Goal: Navigation & Orientation: Find specific page/section

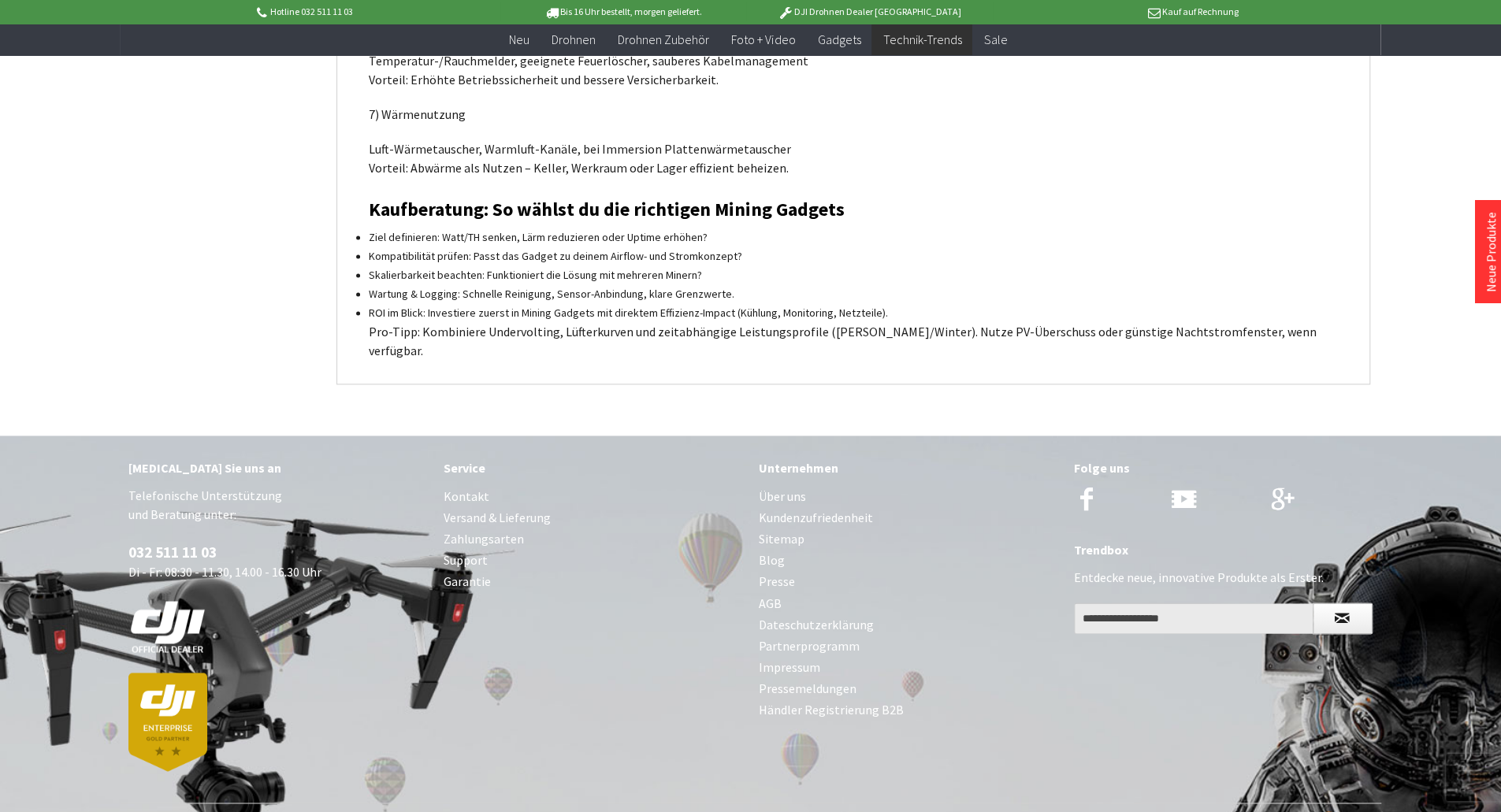
scroll to position [1481, 0]
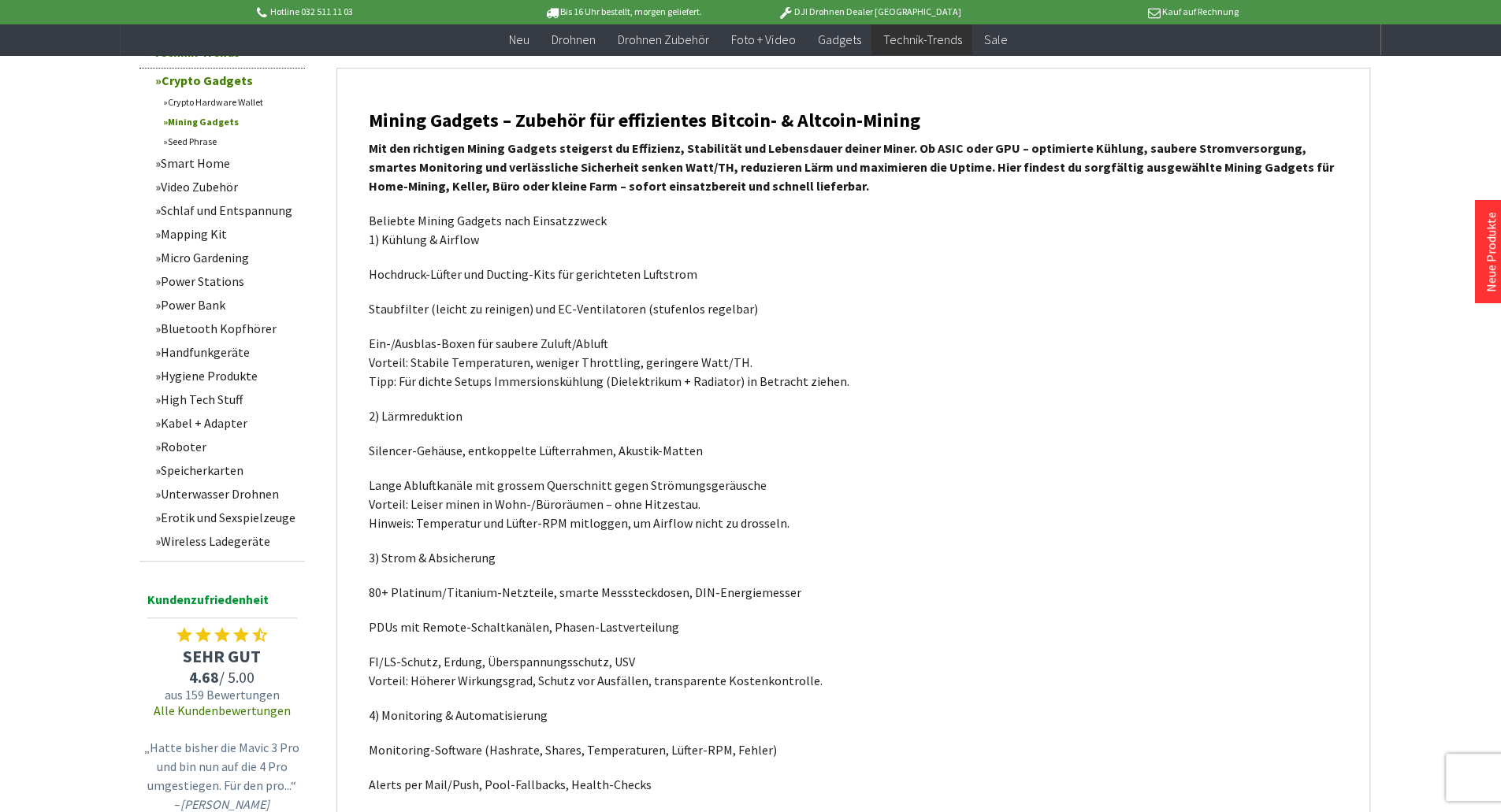
scroll to position [504, 0]
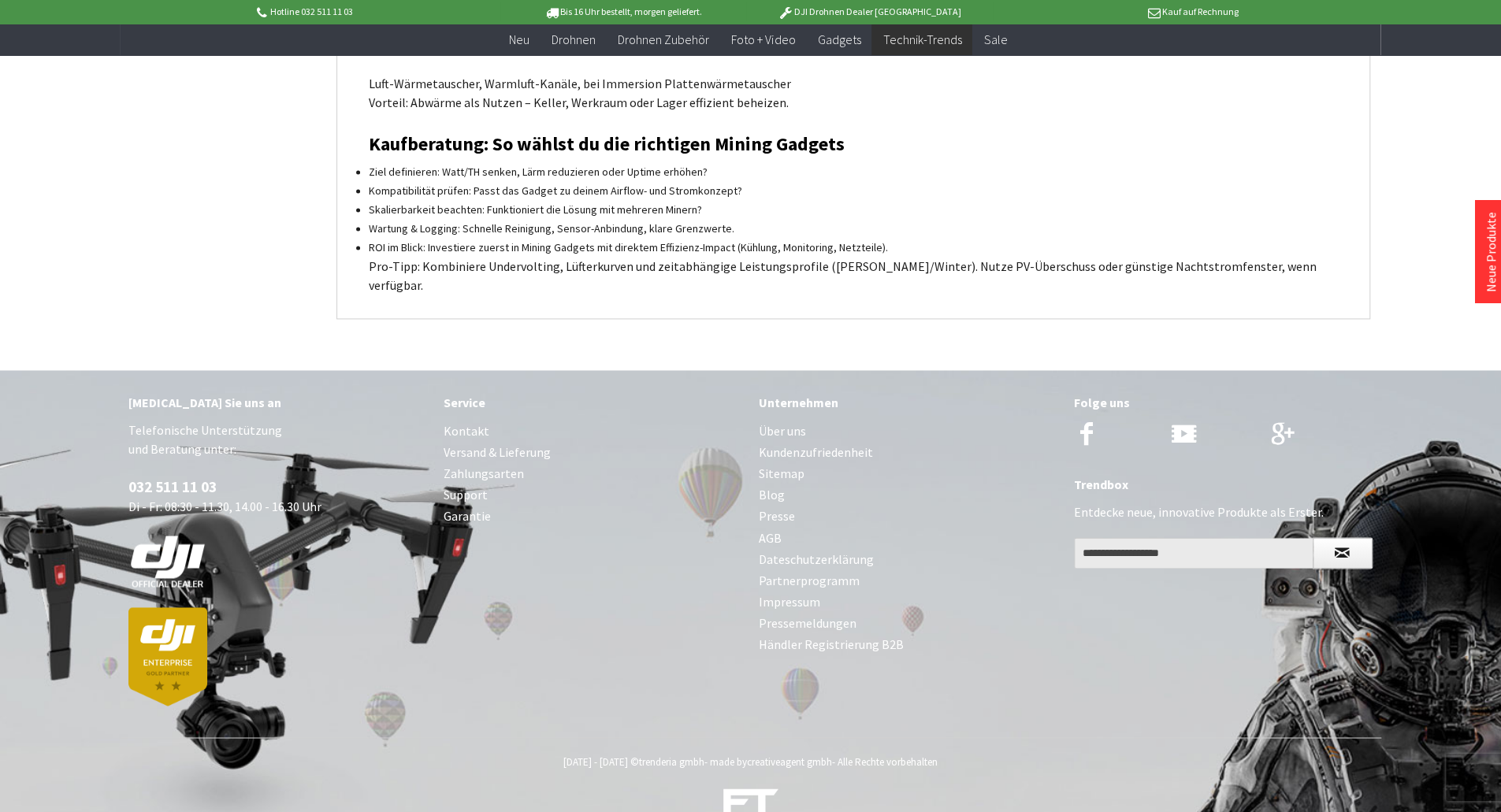
scroll to position [1550, 0]
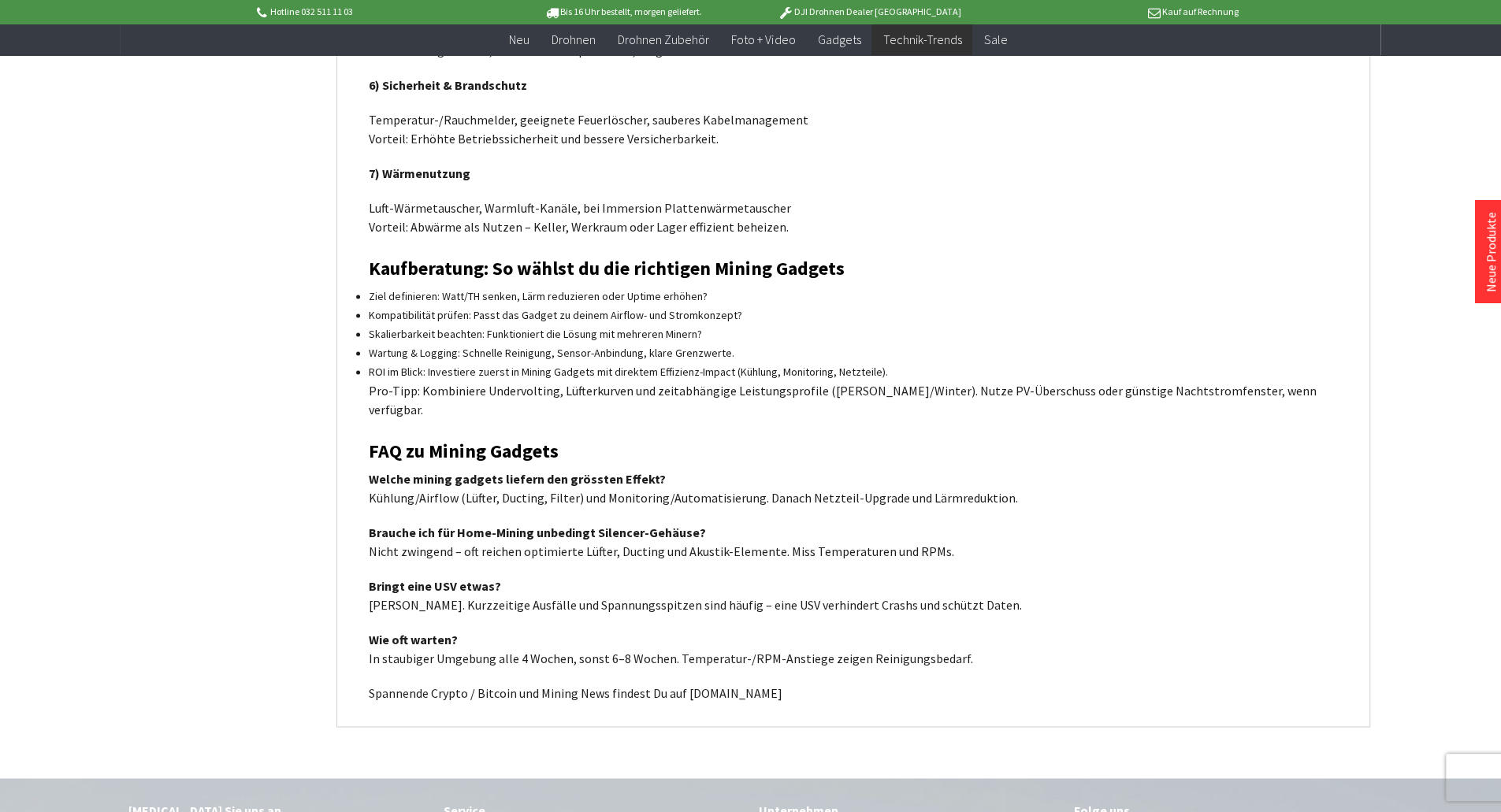
scroll to position [1450, 0]
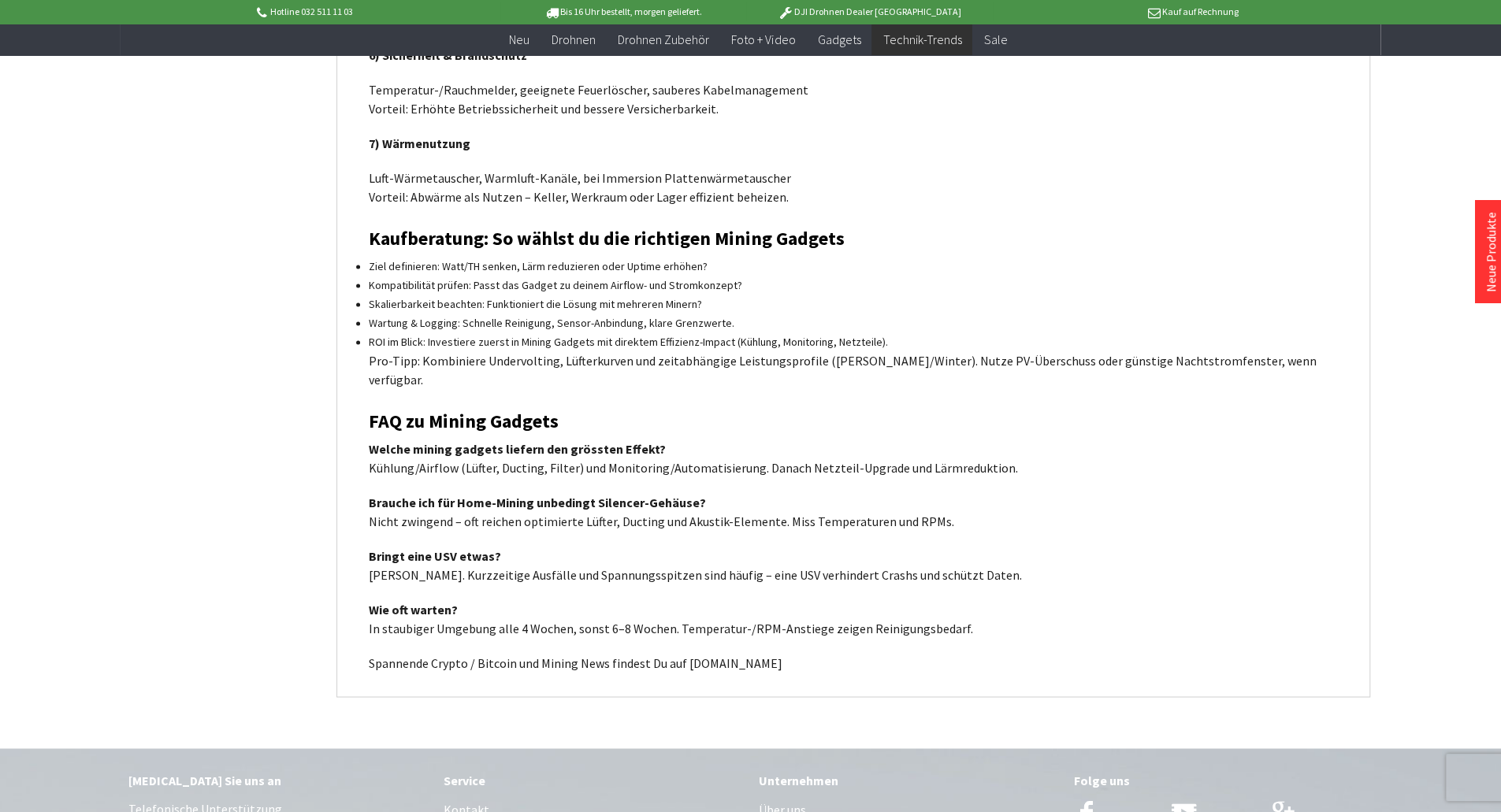
click at [756, 654] on p "Spannende Crypto / Bitcoin und Mining News findest Du auf [DOMAIN_NAME]" at bounding box center [853, 663] width 969 height 19
click at [750, 654] on p "Spannende Crypto / Bitcoin und Mining News findest Du auf [DOMAIN_NAME]" at bounding box center [853, 663] width 969 height 19
click at [722, 654] on p "Spannende Crypto / Bitcoin und Mining News findest Du auf [DOMAIN_NAME]" at bounding box center [853, 663] width 969 height 19
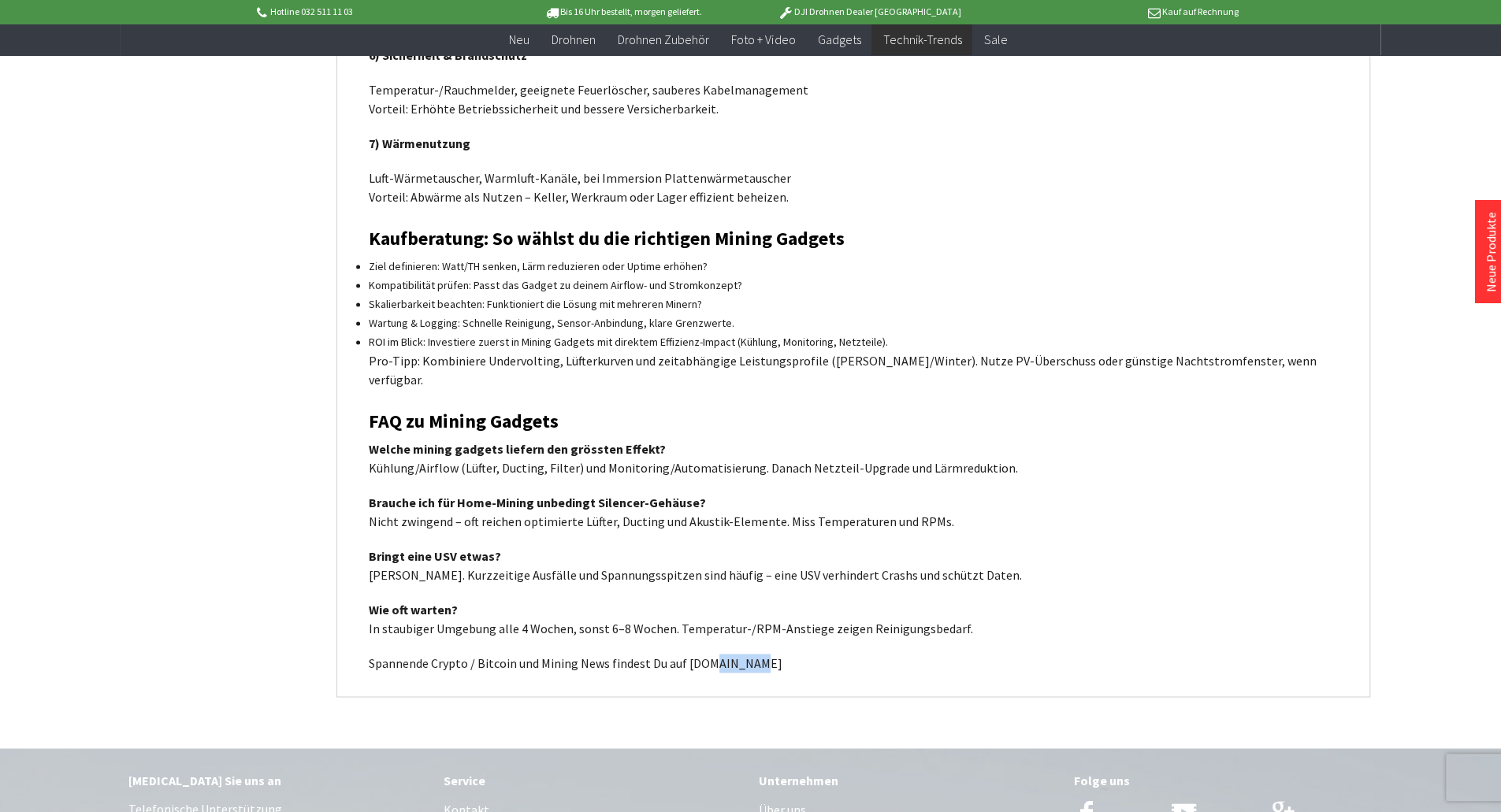
click at [722, 654] on p "Spannende Crypto / Bitcoin und Mining News findest Du auf www.bitcoin-faq.net" at bounding box center [853, 663] width 969 height 19
click at [751, 654] on p "Spannende Crypto / Bitcoin und Mining News findest Du auf www.bitcoin-faq.net" at bounding box center [853, 663] width 969 height 19
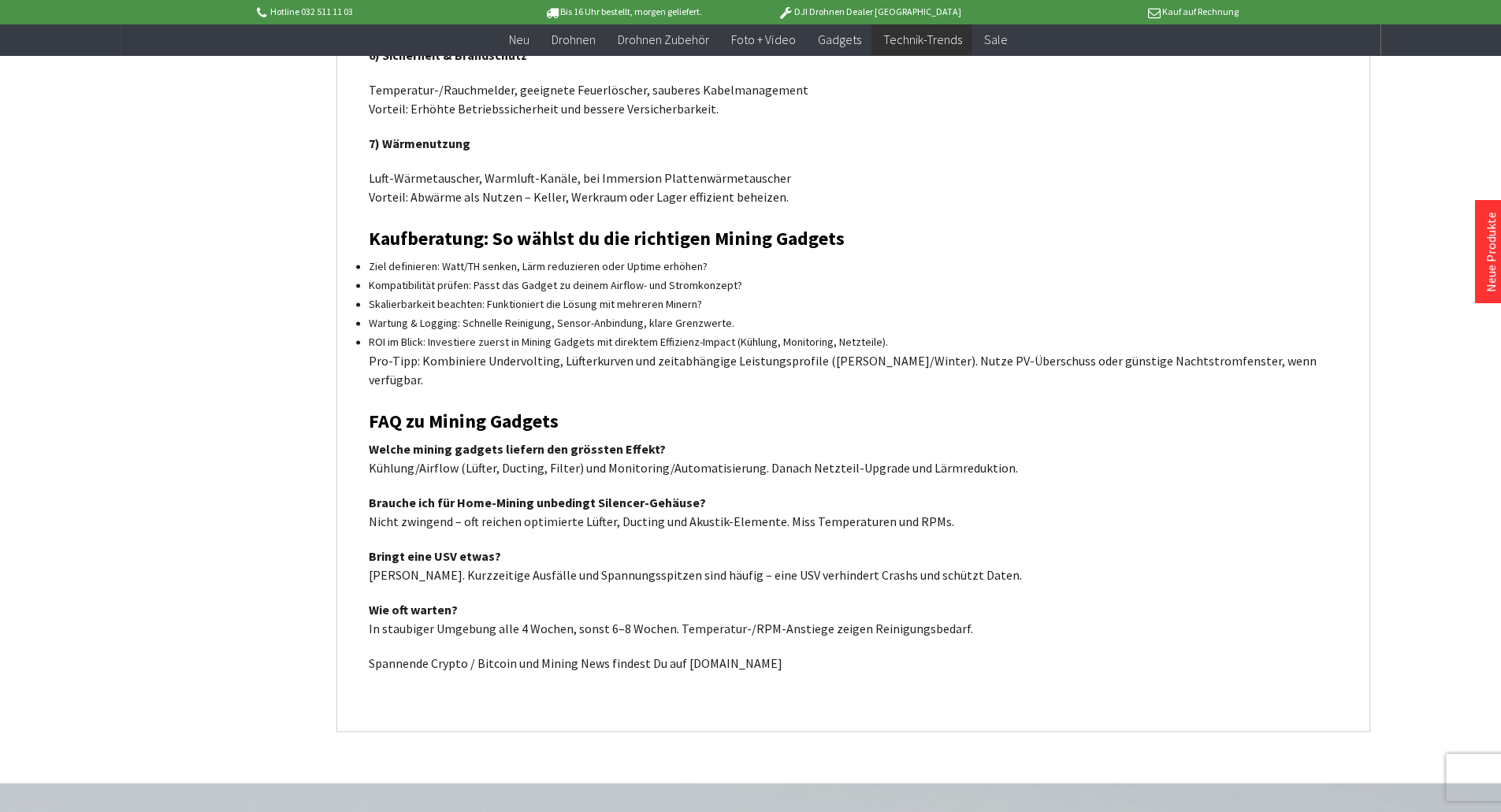
click at [741, 654] on p "Spannende Crypto / Bitcoin und Mining News findest Du auf [DOMAIN_NAME]" at bounding box center [853, 663] width 969 height 19
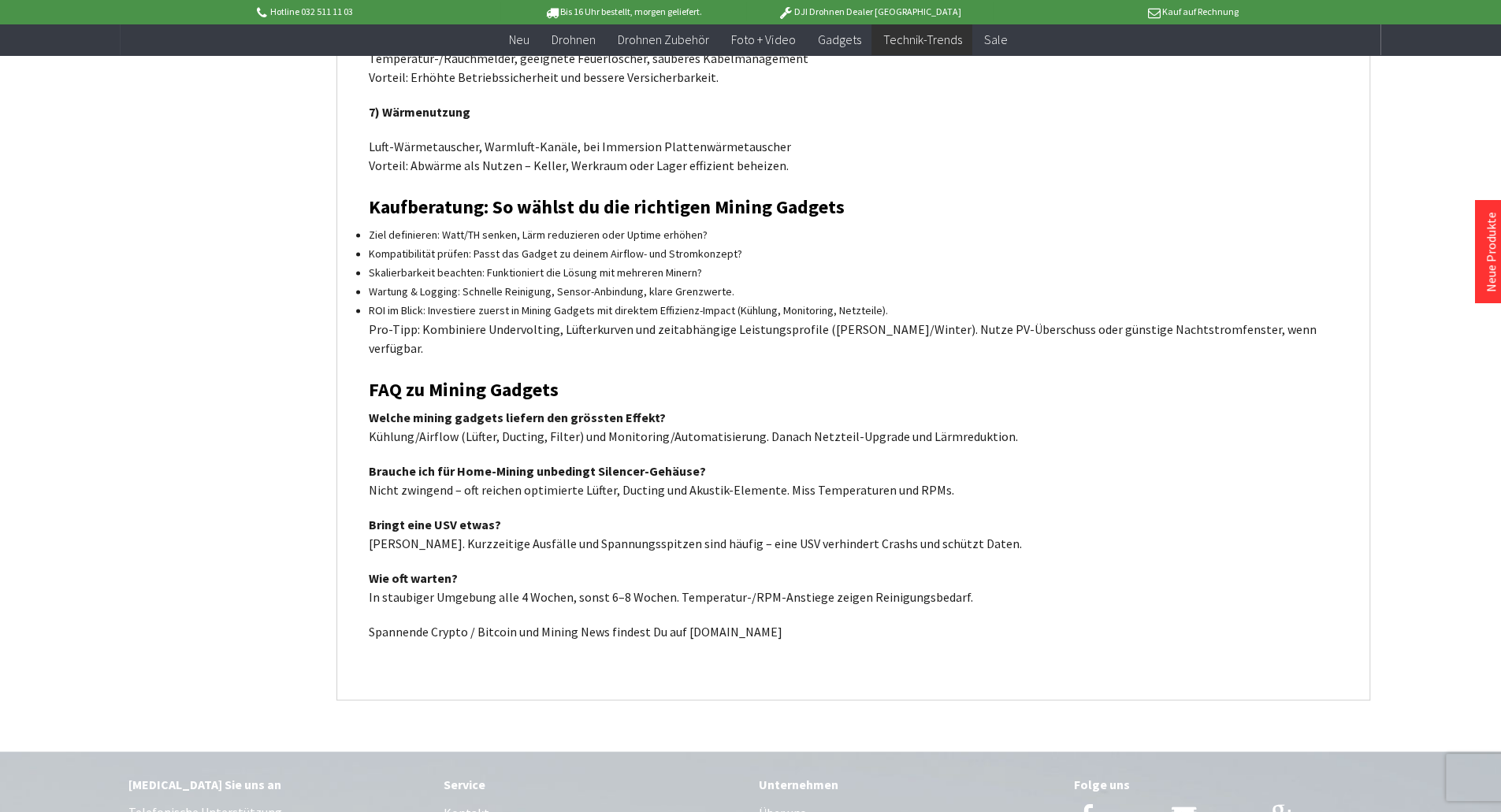
scroll to position [1450, 0]
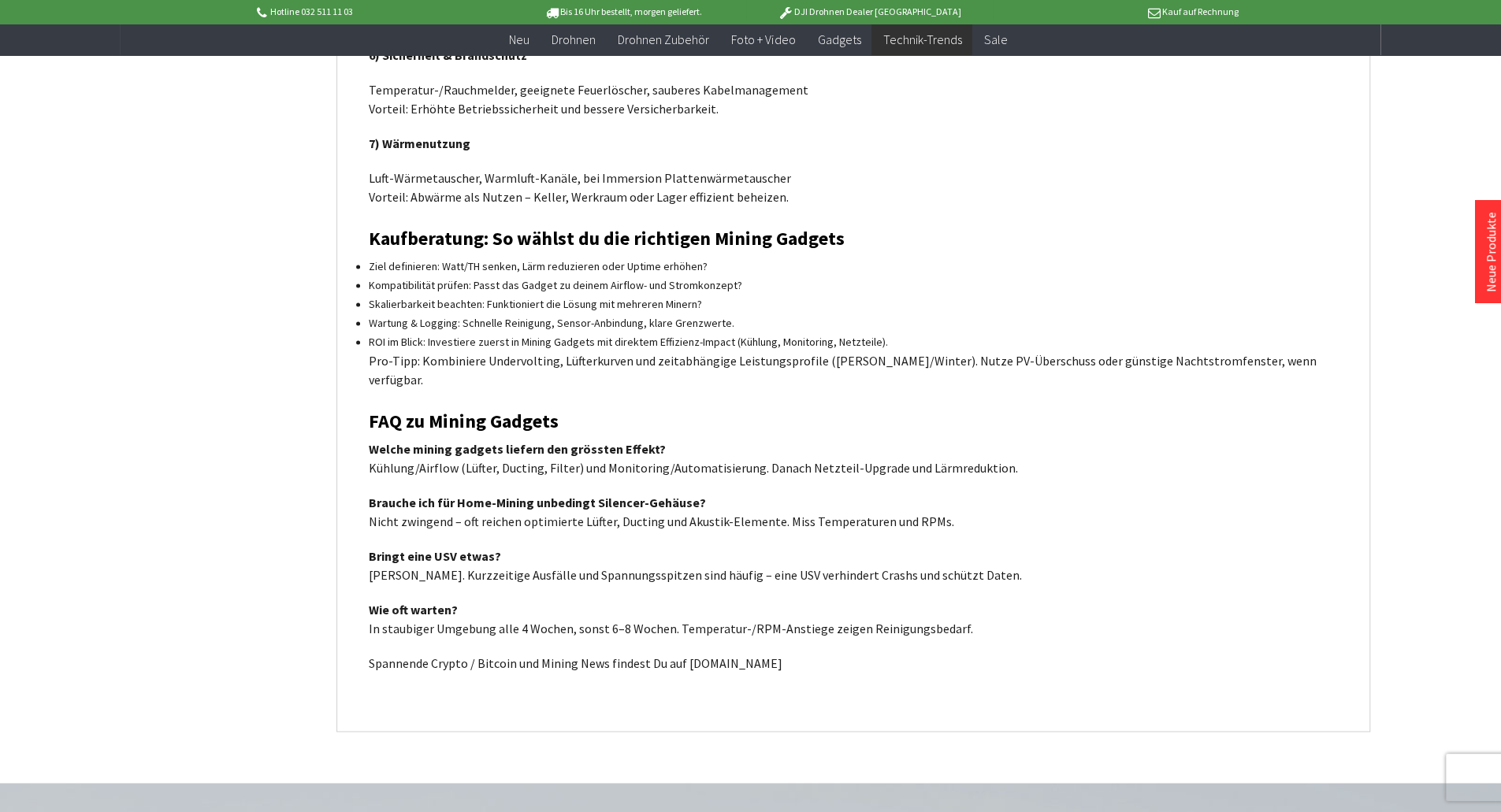
click at [761, 654] on p "Spannende Crypto / Bitcoin und Mining News findest Du auf [DOMAIN_NAME]" at bounding box center [853, 663] width 969 height 19
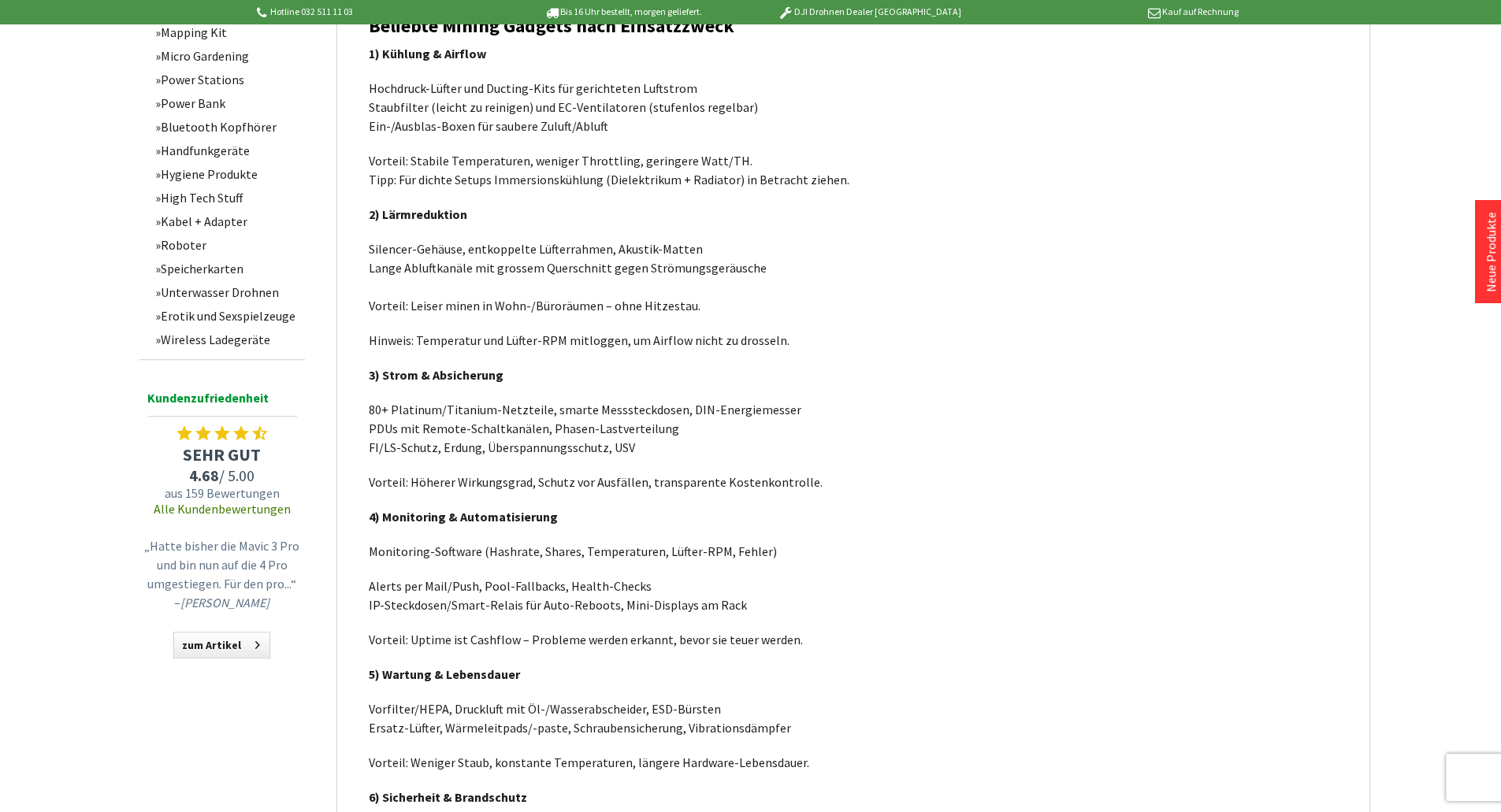
scroll to position [29, 0]
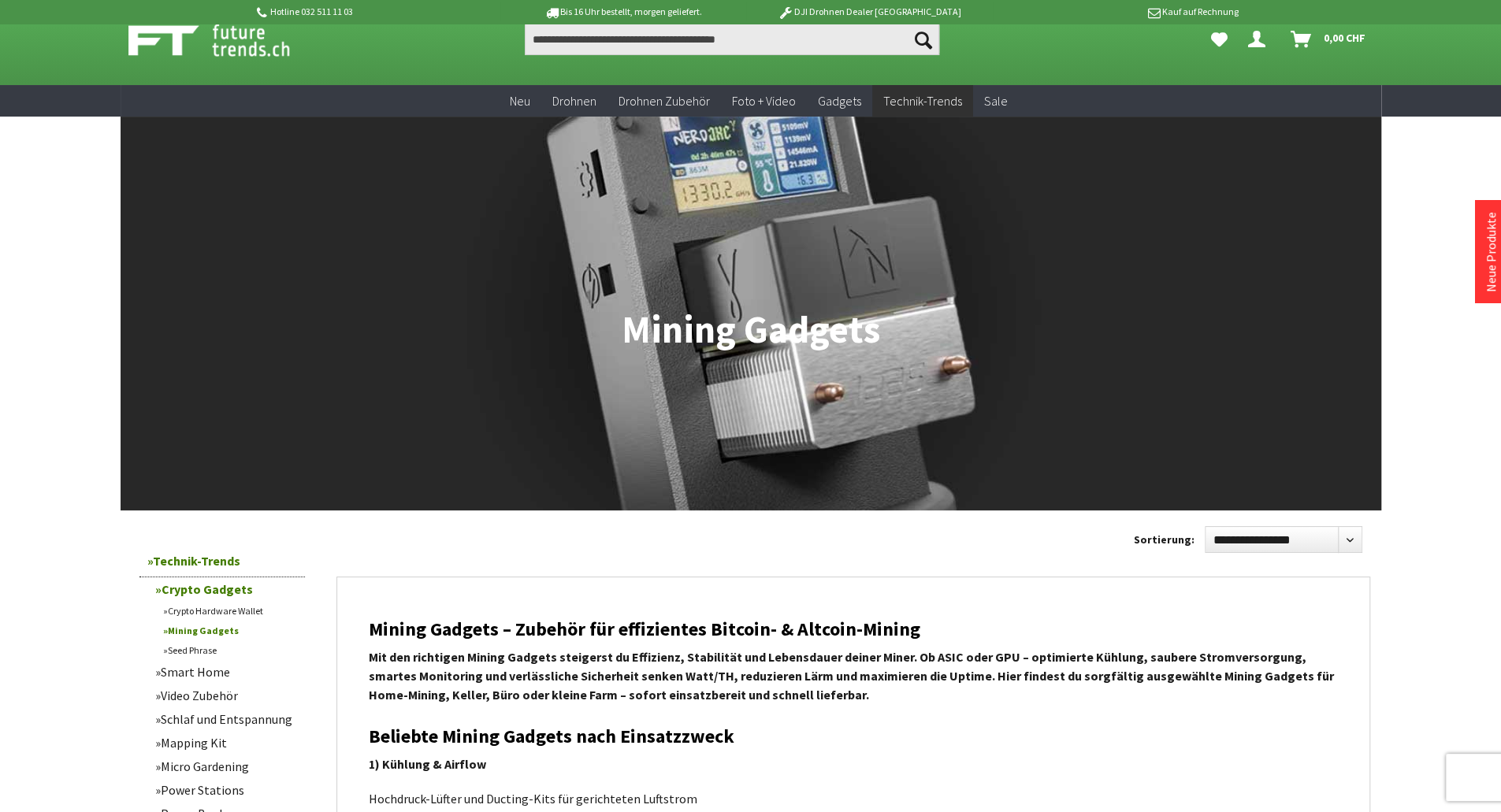
click at [208, 651] on link "Seed Phrase" at bounding box center [230, 650] width 150 height 20
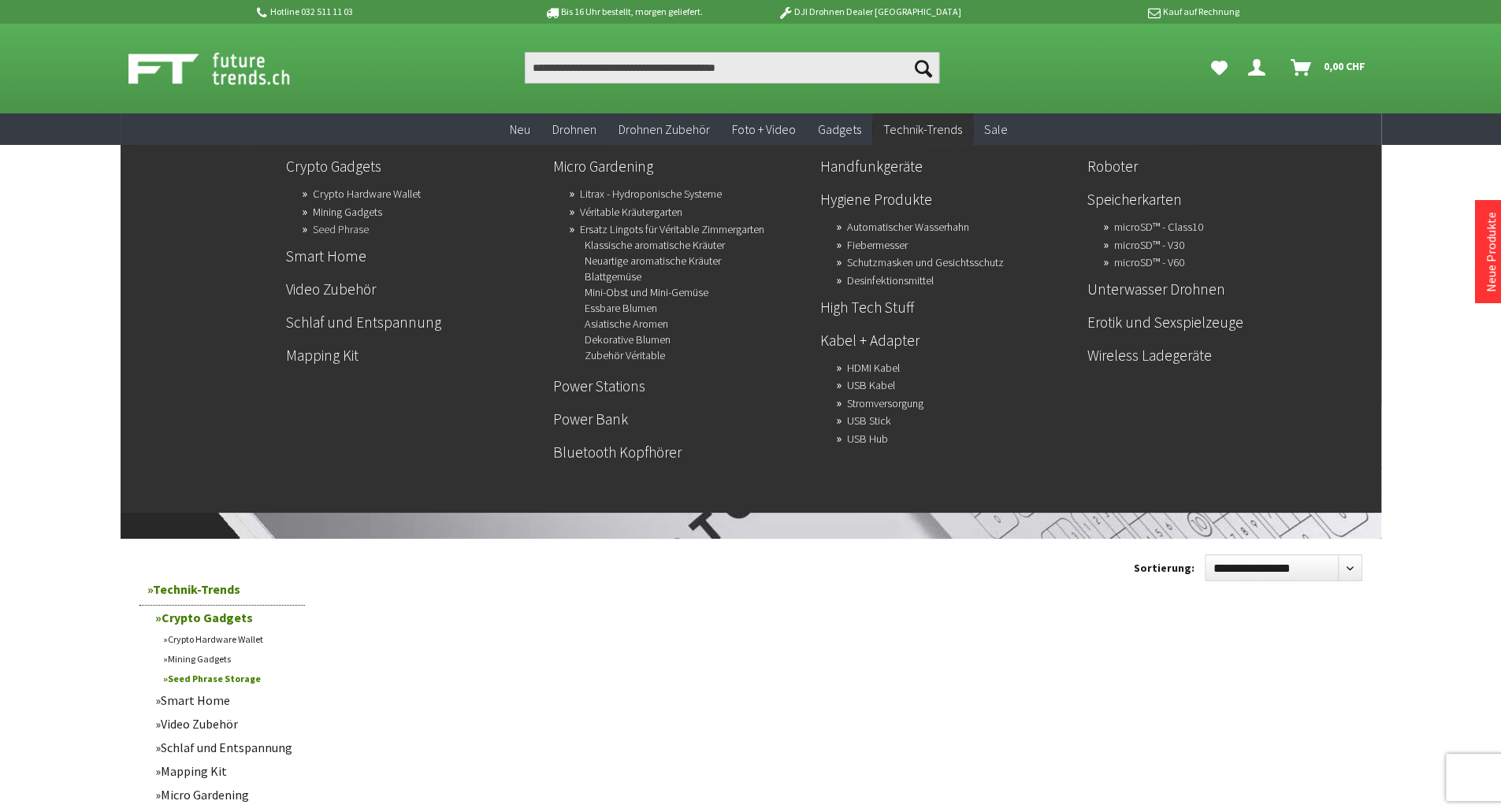
click at [339, 233] on link "Seed Phrase" at bounding box center [341, 229] width 56 height 22
